Goal: Transaction & Acquisition: Purchase product/service

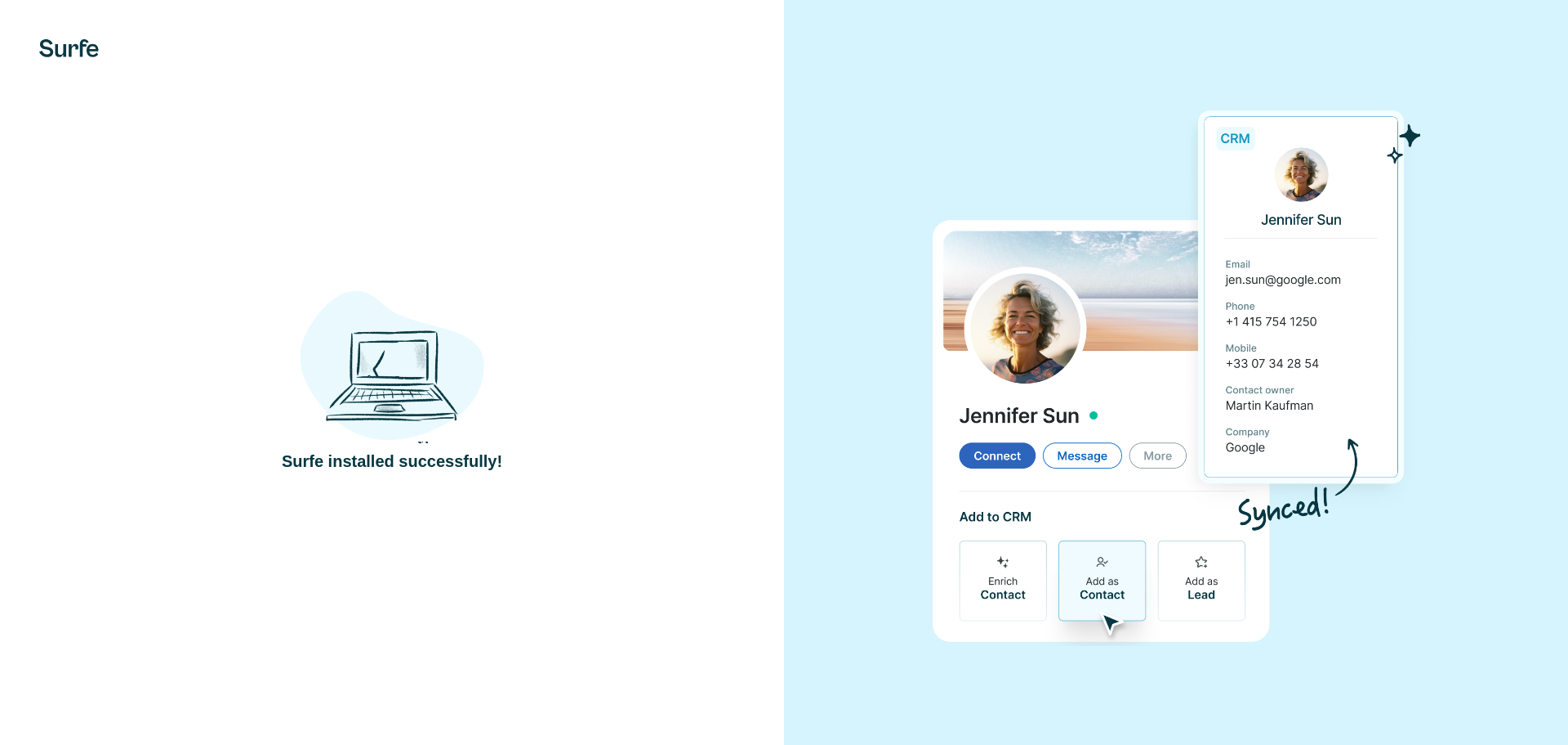
click at [828, 143] on div at bounding box center [1177, 372] width 784 height 745
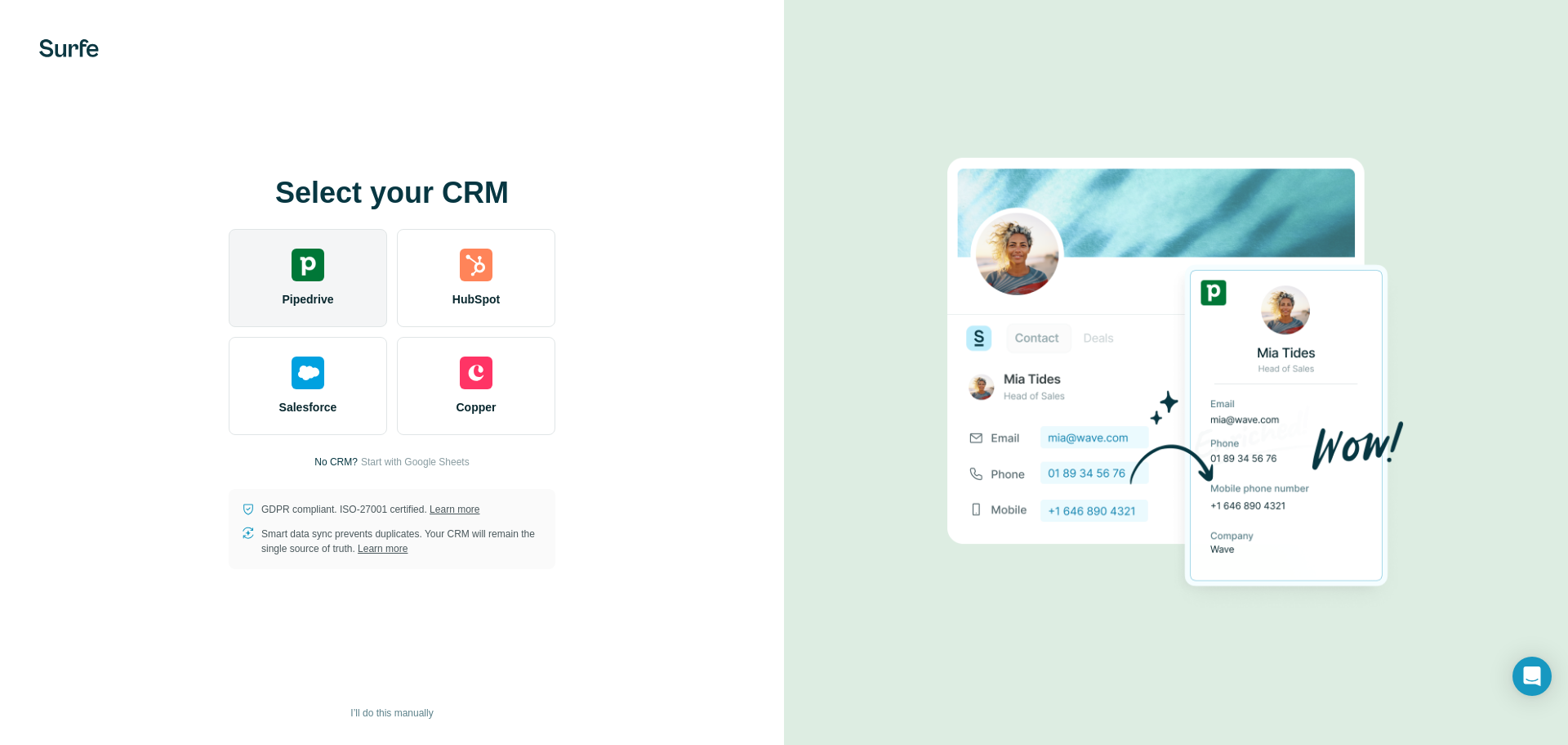
click at [302, 281] on div "Pipedrive" at bounding box center [307, 278] width 159 height 98
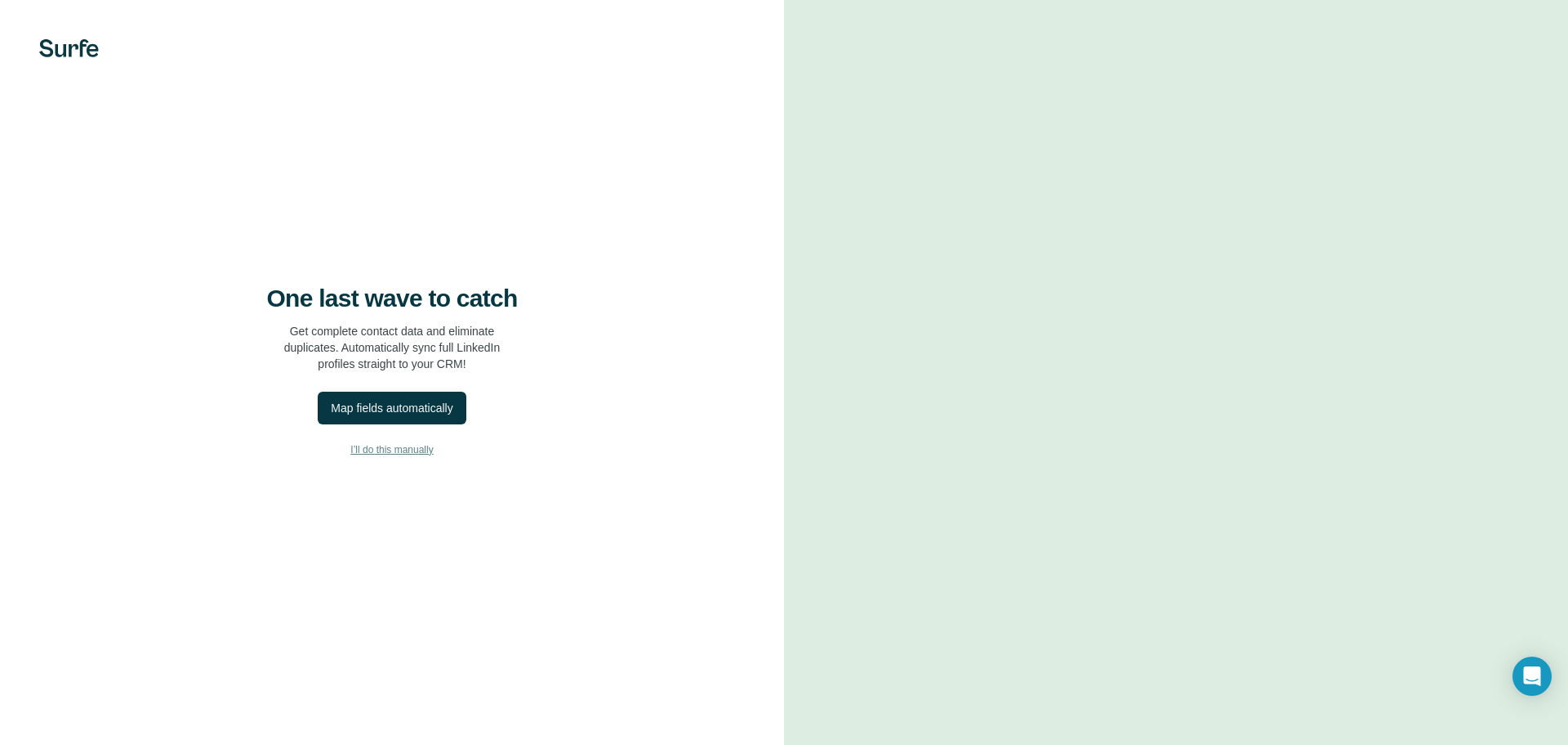
click at [387, 450] on span "I’ll do this manually" at bounding box center [391, 450] width 82 height 15
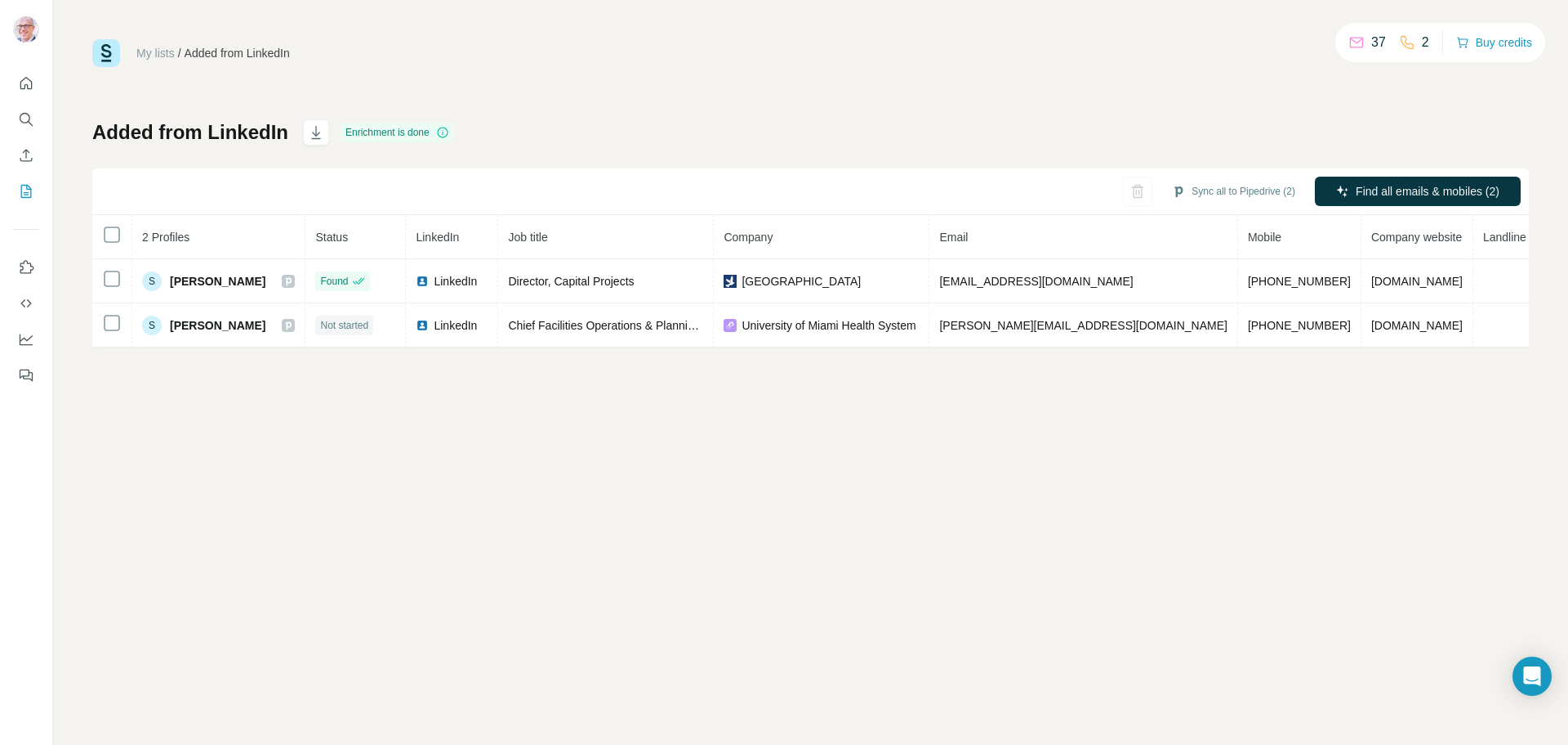
click at [916, 101] on div "My lists / Added from LinkedIn 37 2 Buy credits Added from LinkedIn Enrichment …" at bounding box center [810, 193] width 1437 height 308
click at [1477, 40] on button "Buy credits" at bounding box center [1494, 42] width 76 height 23
